Goal: Information Seeking & Learning: Learn about a topic

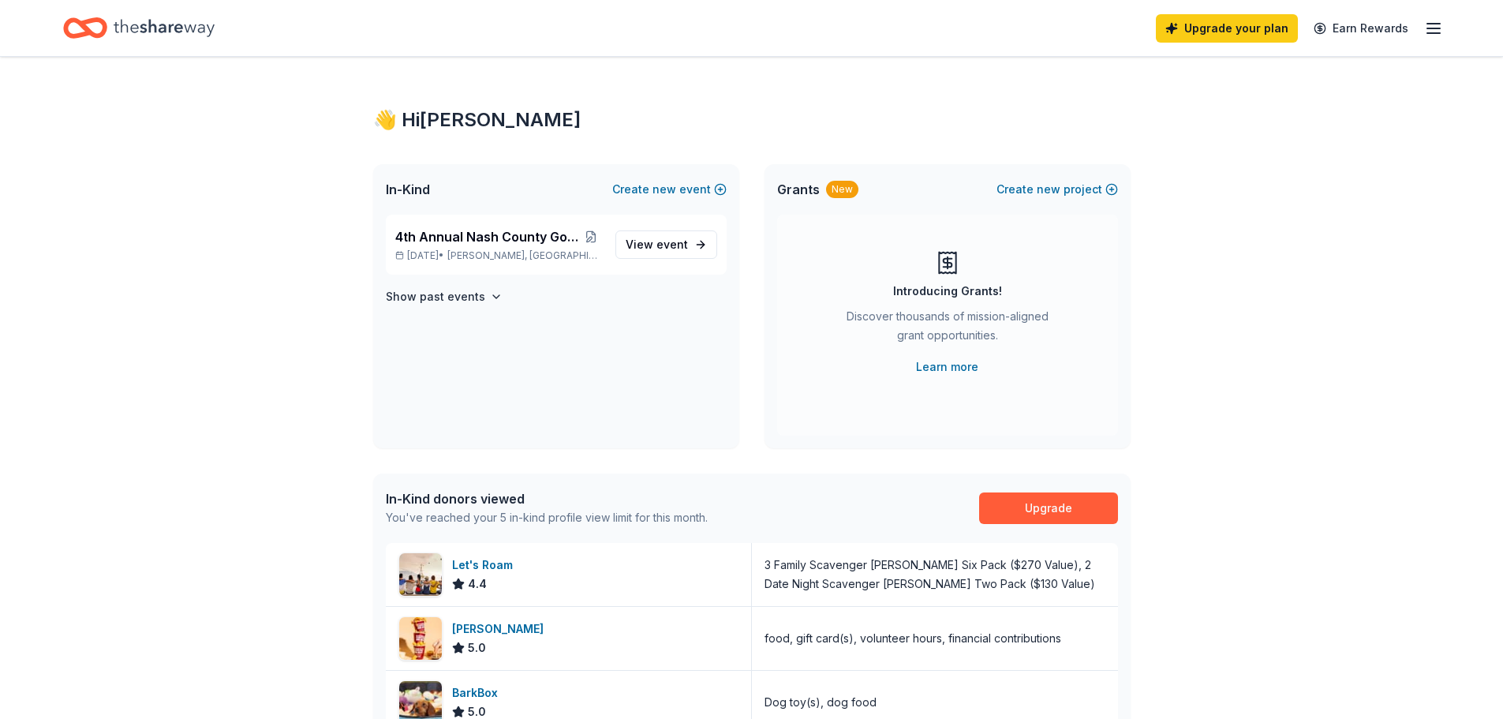
click at [1433, 26] on icon "button" at bounding box center [1433, 28] width 19 height 19
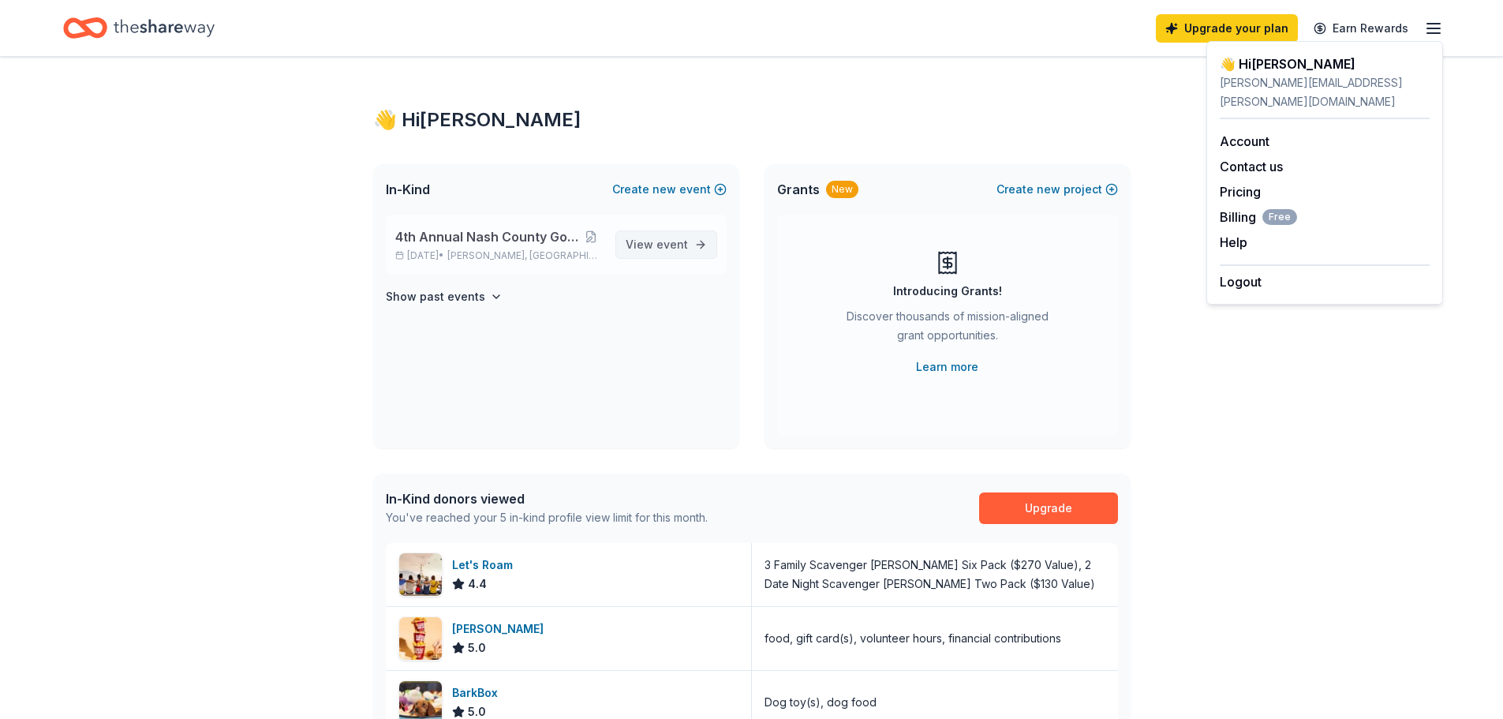
click at [656, 245] on span "View event" at bounding box center [657, 244] width 62 height 19
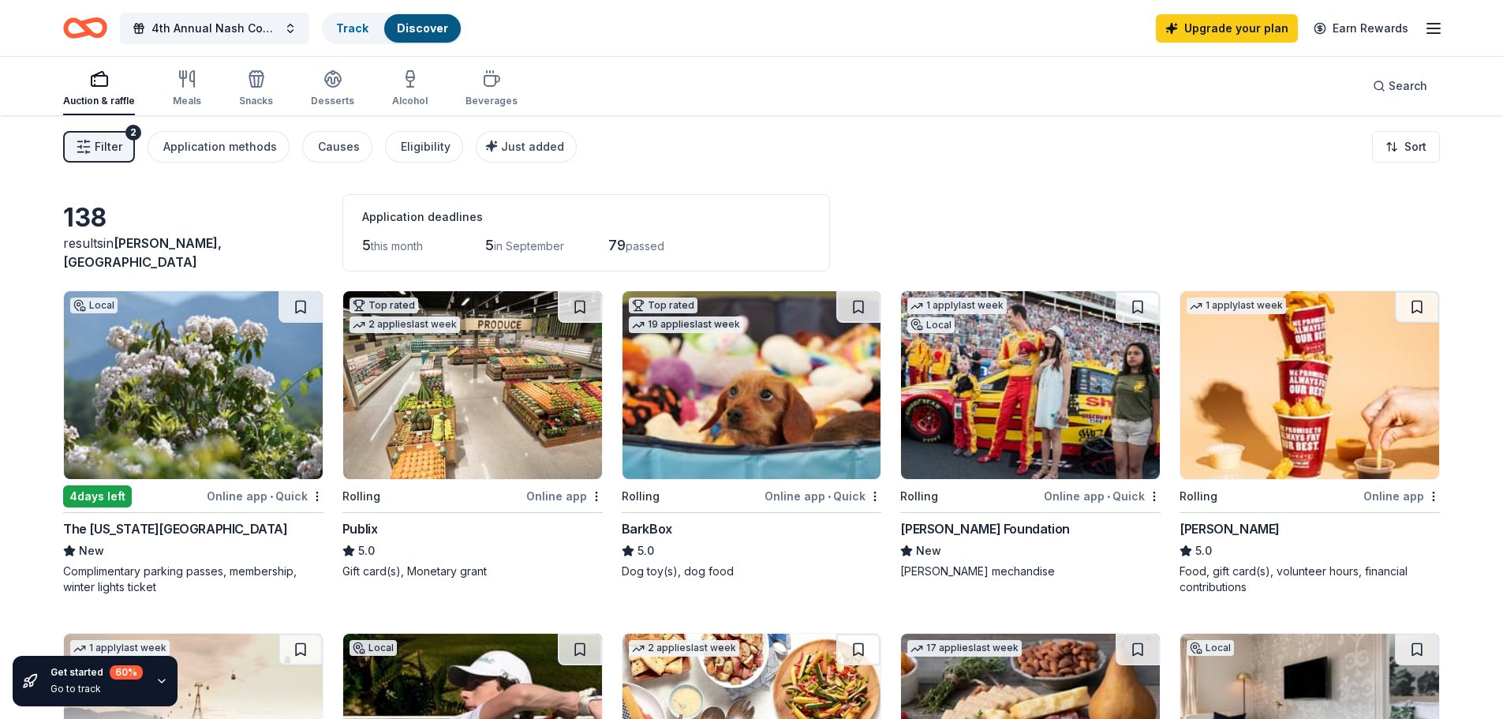
click at [464, 320] on img at bounding box center [472, 385] width 259 height 188
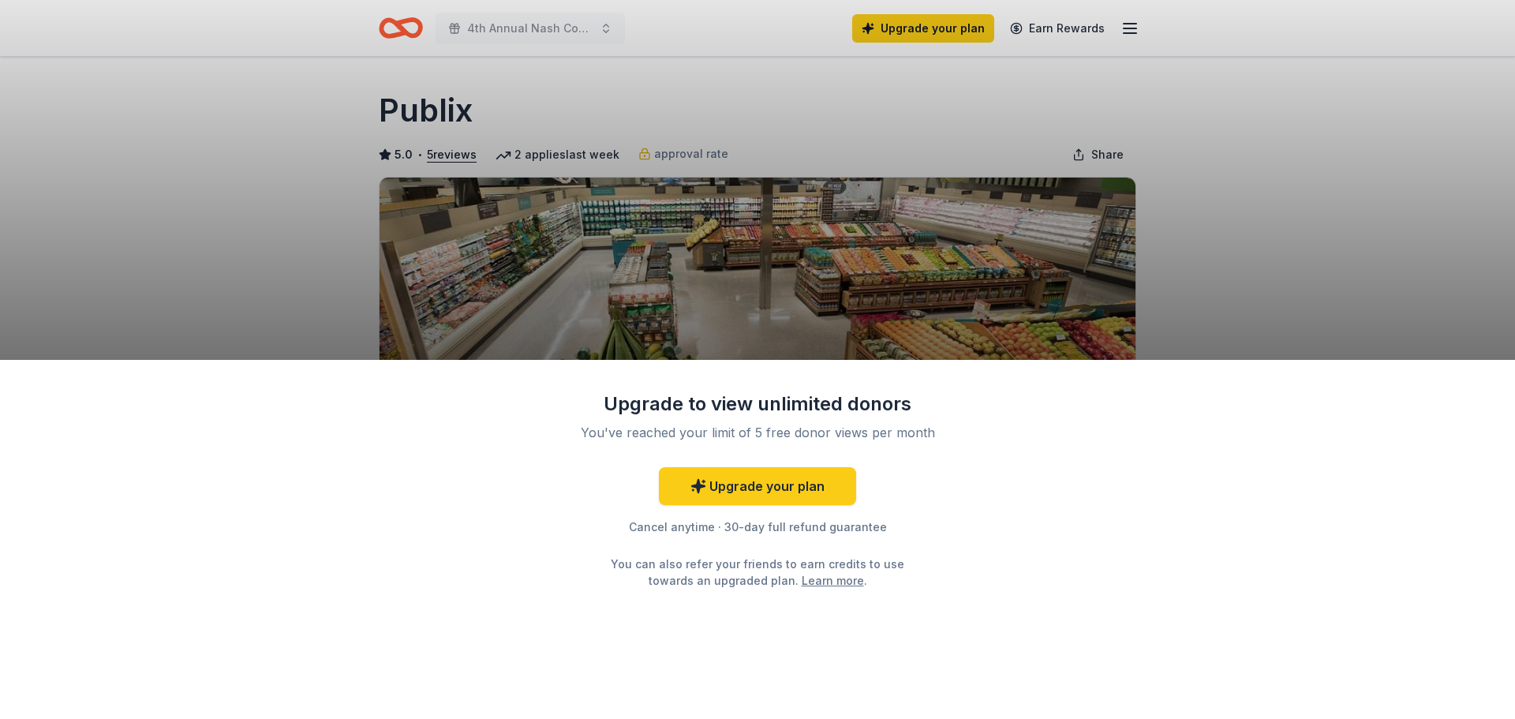
click at [1302, 322] on div "Upgrade to view unlimited donors You've reached your limit of 5 free donor view…" at bounding box center [757, 359] width 1515 height 719
